Goal: Check status: Check status

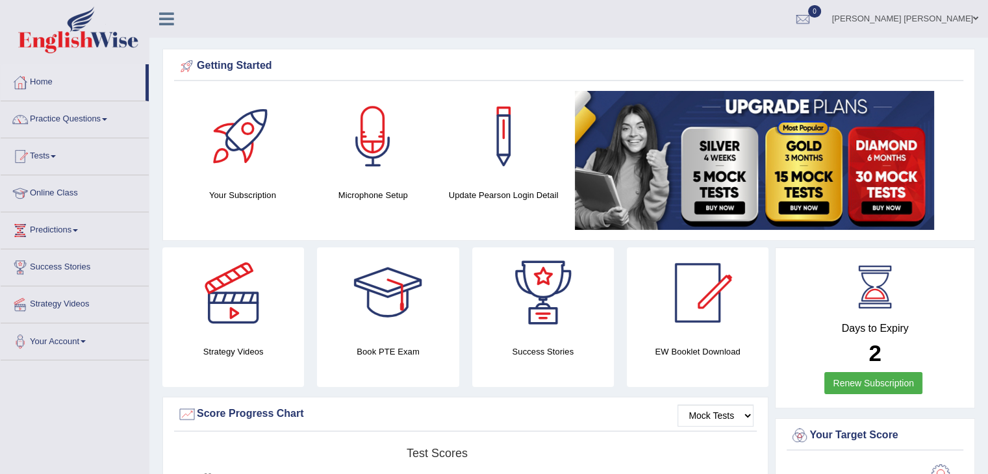
click at [812, 9] on ul "Nathanael Jason Toggle navigation Username: NJason Access Type: Online Subscrip…" at bounding box center [694, 18] width 587 height 37
click at [813, 16] on div at bounding box center [802, 19] width 19 height 19
click at [750, 55] on strong "See All Alerts" at bounding box center [721, 54] width 58 height 10
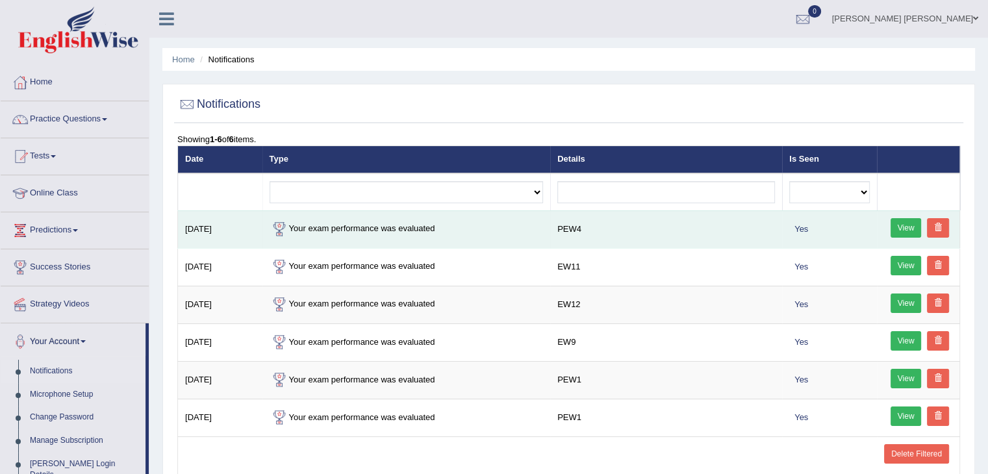
click at [894, 224] on link "View" at bounding box center [905, 227] width 31 height 19
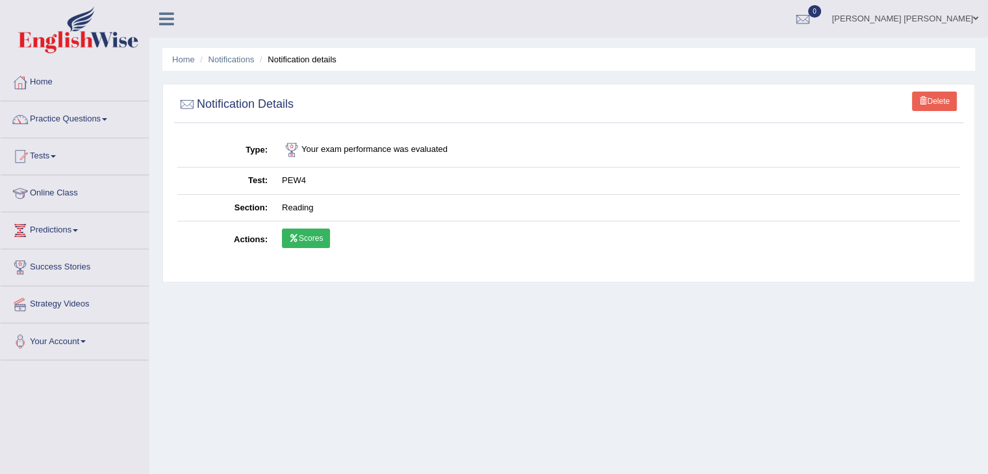
drag, startPoint x: 0, startPoint y: 0, endPoint x: 324, endPoint y: 237, distance: 401.6
click at [324, 237] on link "Scores" at bounding box center [306, 238] width 48 height 19
